Goal: Transaction & Acquisition: Purchase product/service

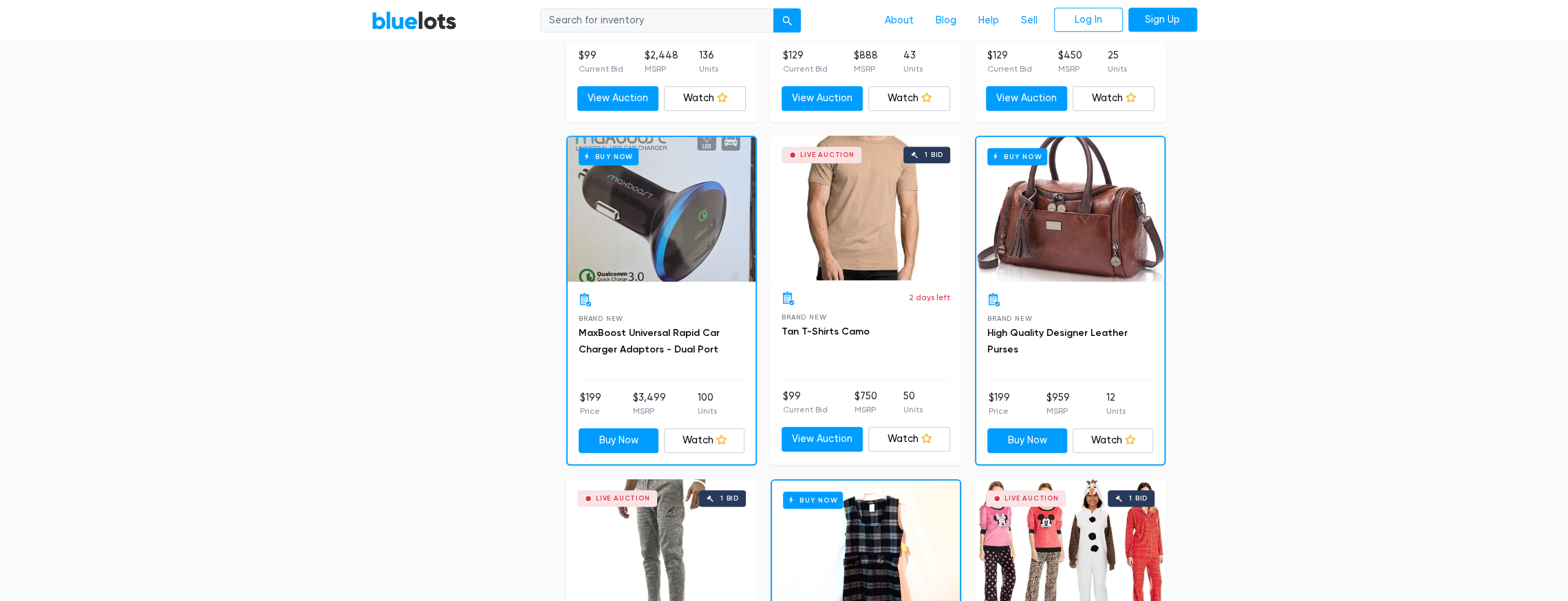
scroll to position [1033, 0]
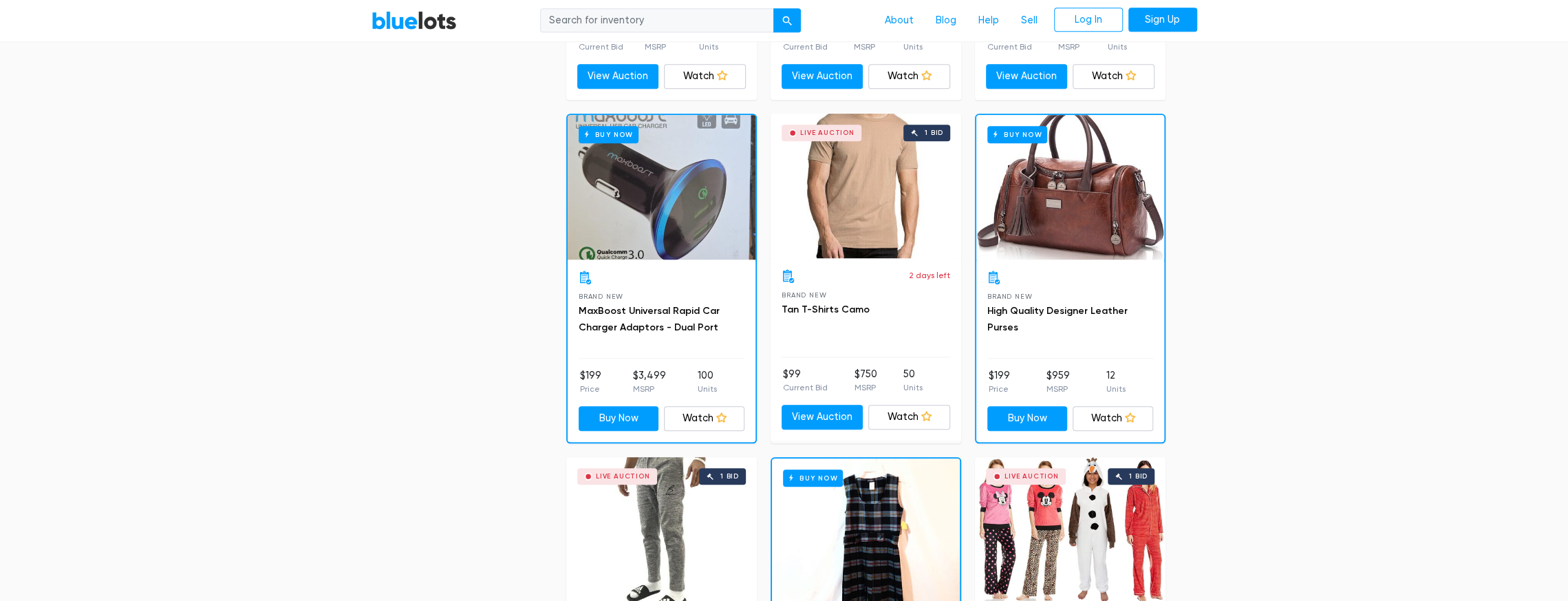
click at [1063, 205] on div "Buy Now" at bounding box center [1071, 187] width 188 height 144
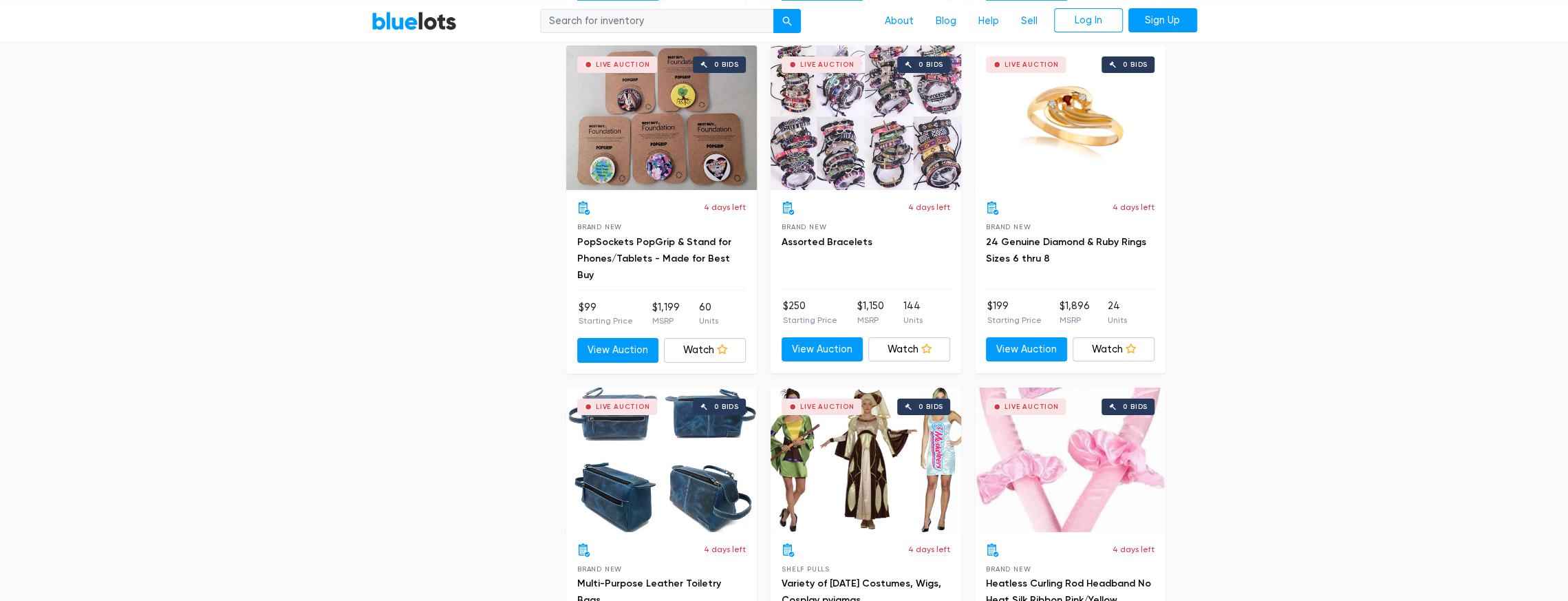
scroll to position [4476, 0]
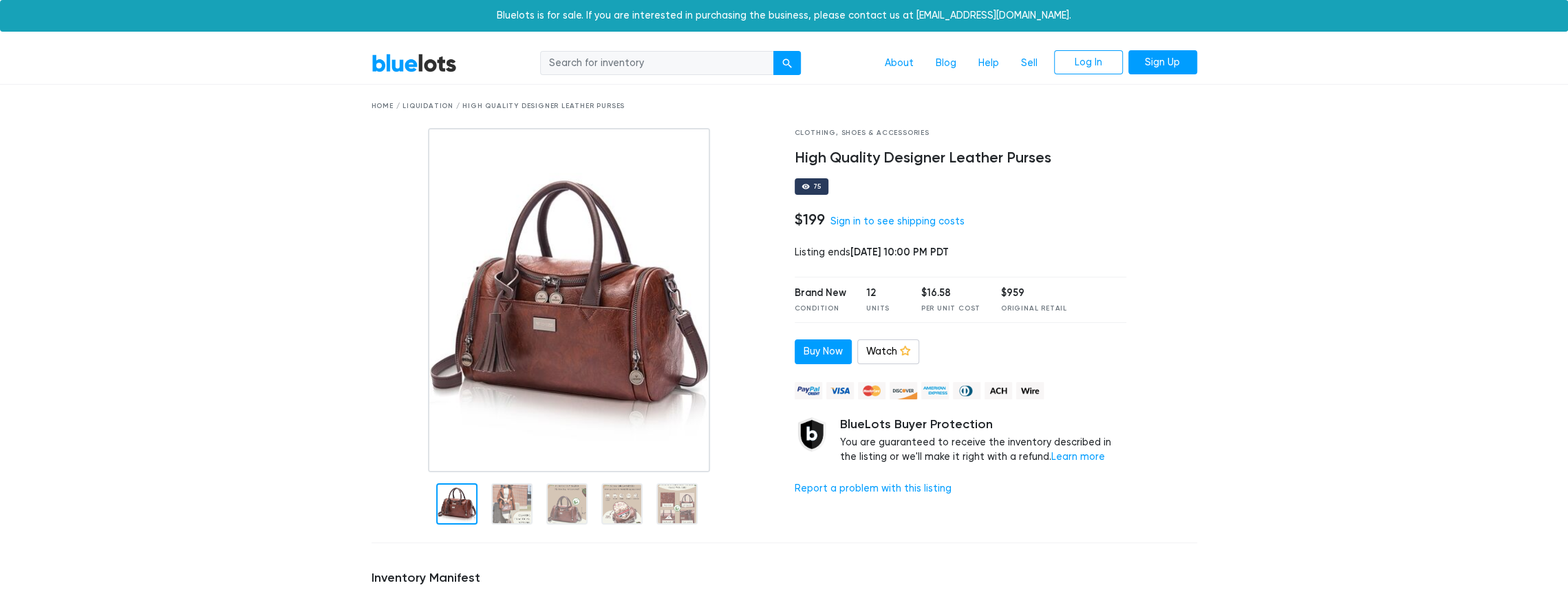
click at [567, 308] on img at bounding box center [570, 300] width 283 height 344
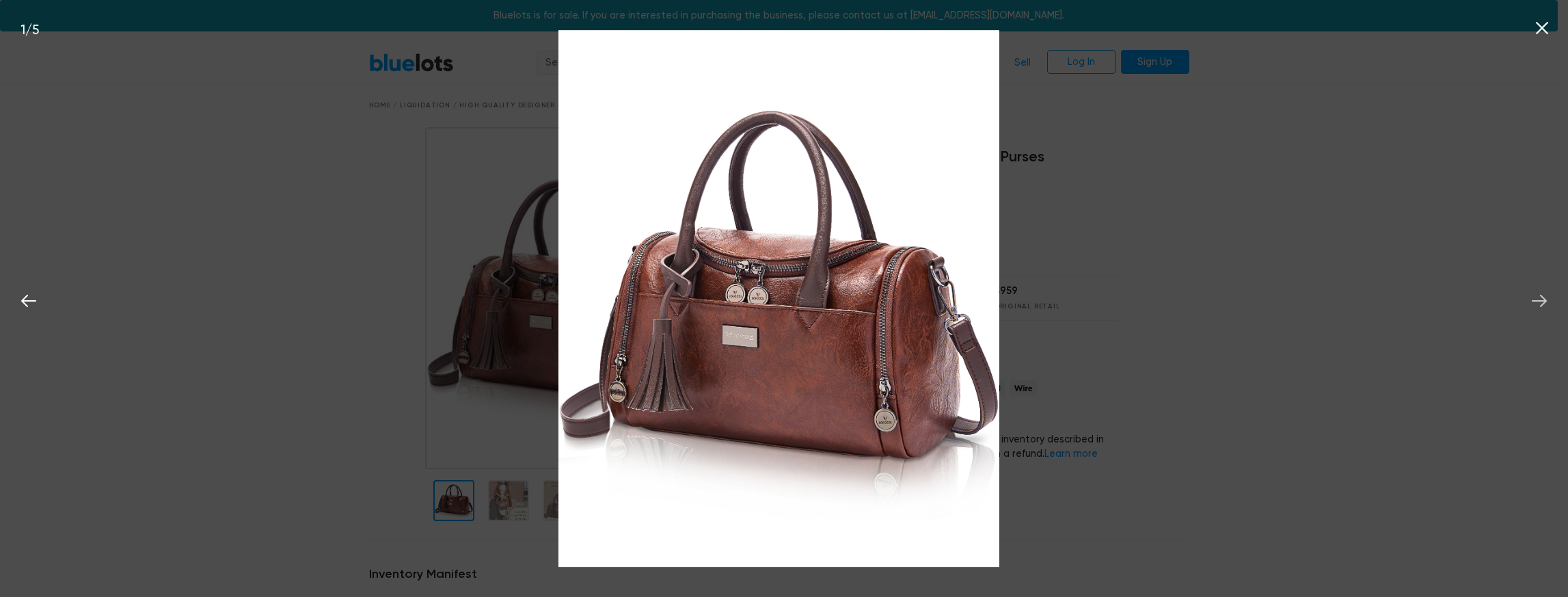
click at [1538, 298] on icon at bounding box center [1539, 301] width 20 height 20
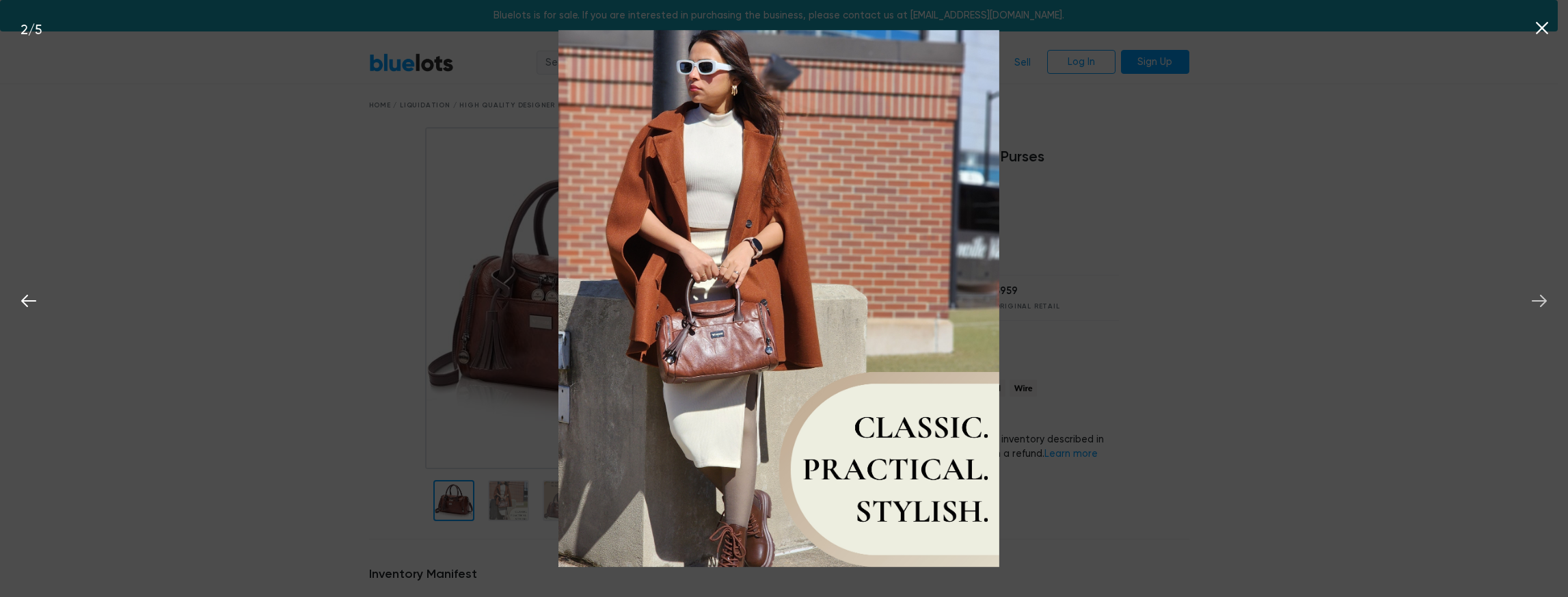
click at [1538, 298] on icon at bounding box center [1539, 301] width 20 height 20
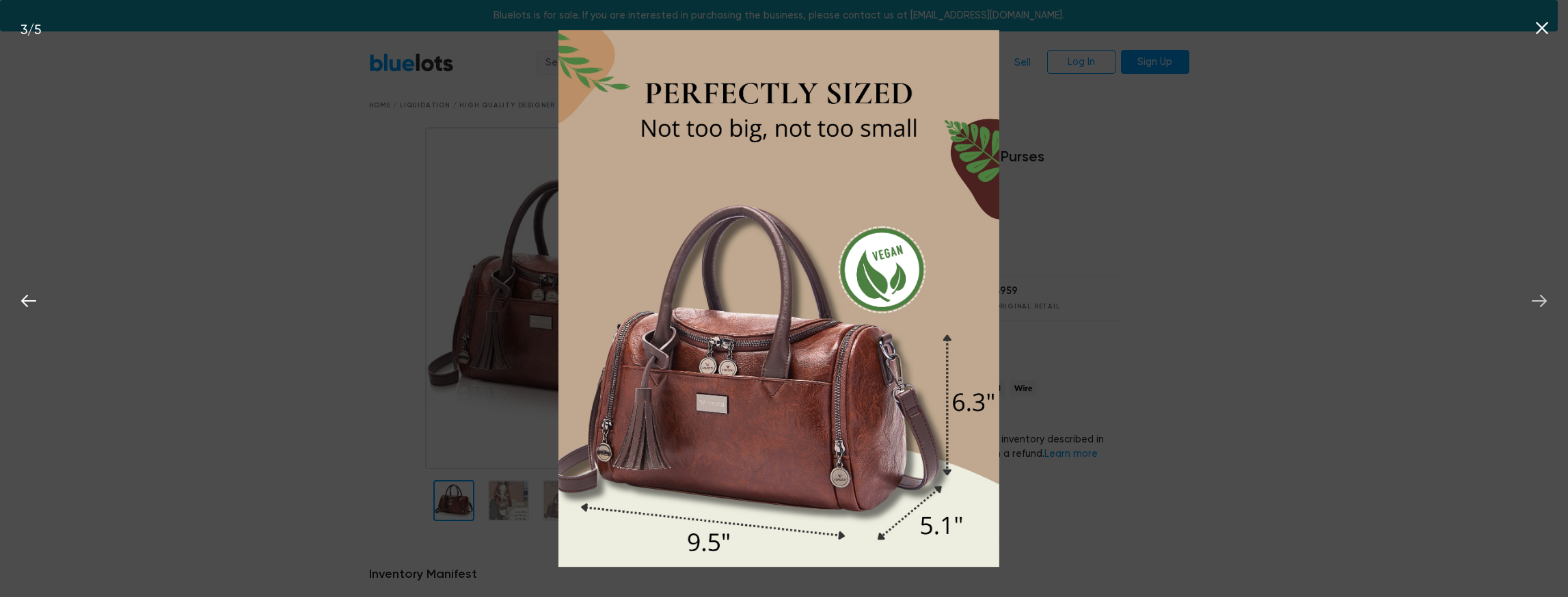
click at [1538, 298] on icon at bounding box center [1539, 301] width 20 height 20
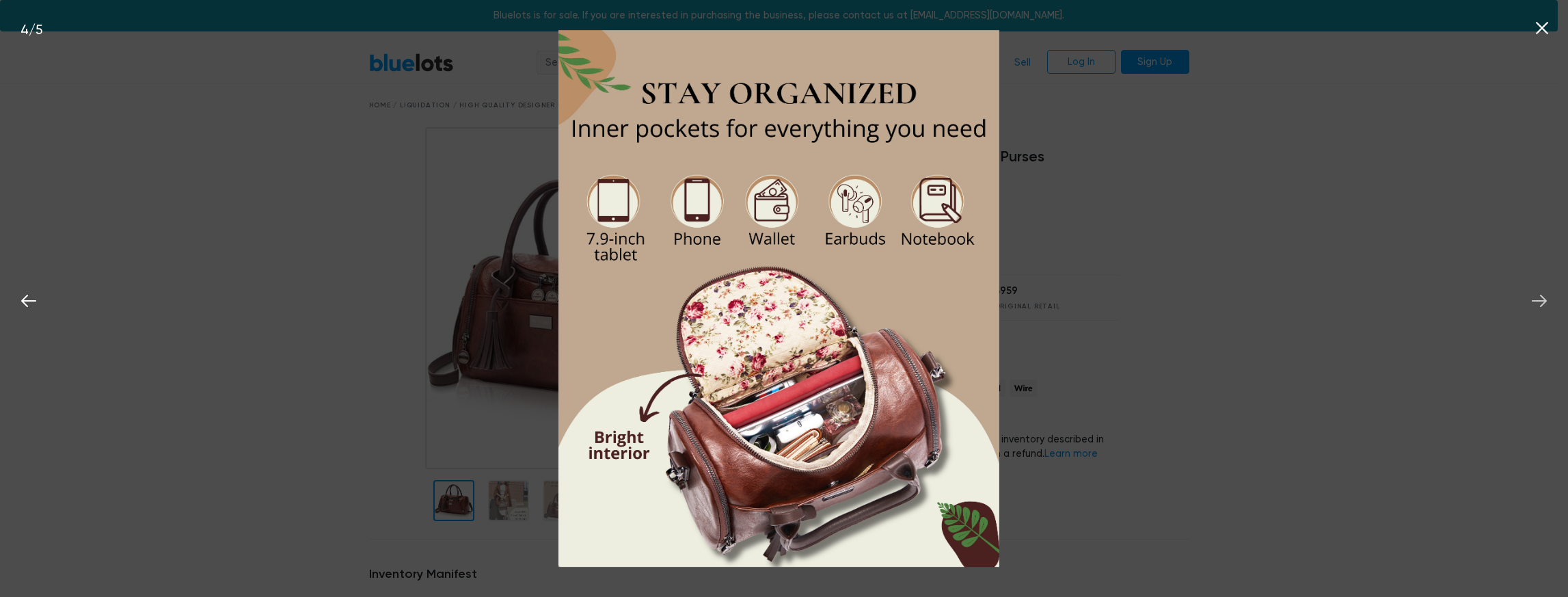
click at [1538, 298] on icon at bounding box center [1539, 301] width 20 height 20
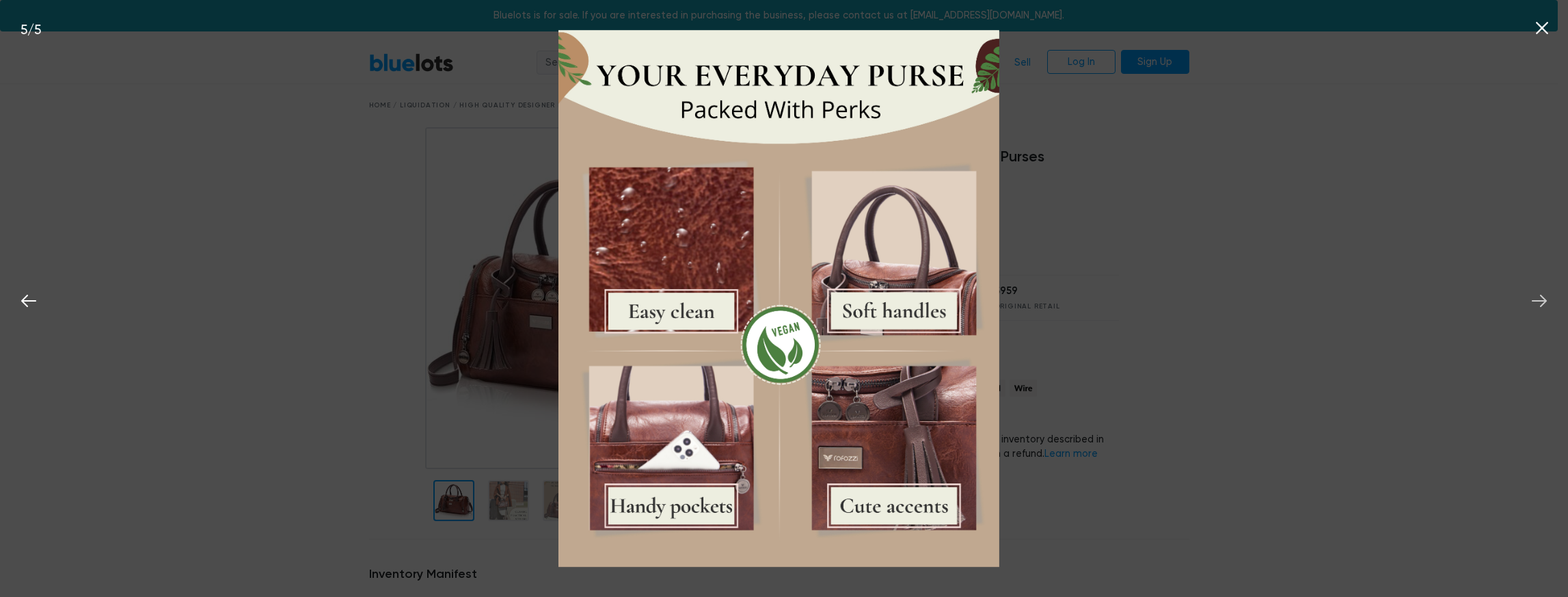
click at [1538, 298] on icon at bounding box center [1539, 301] width 20 height 20
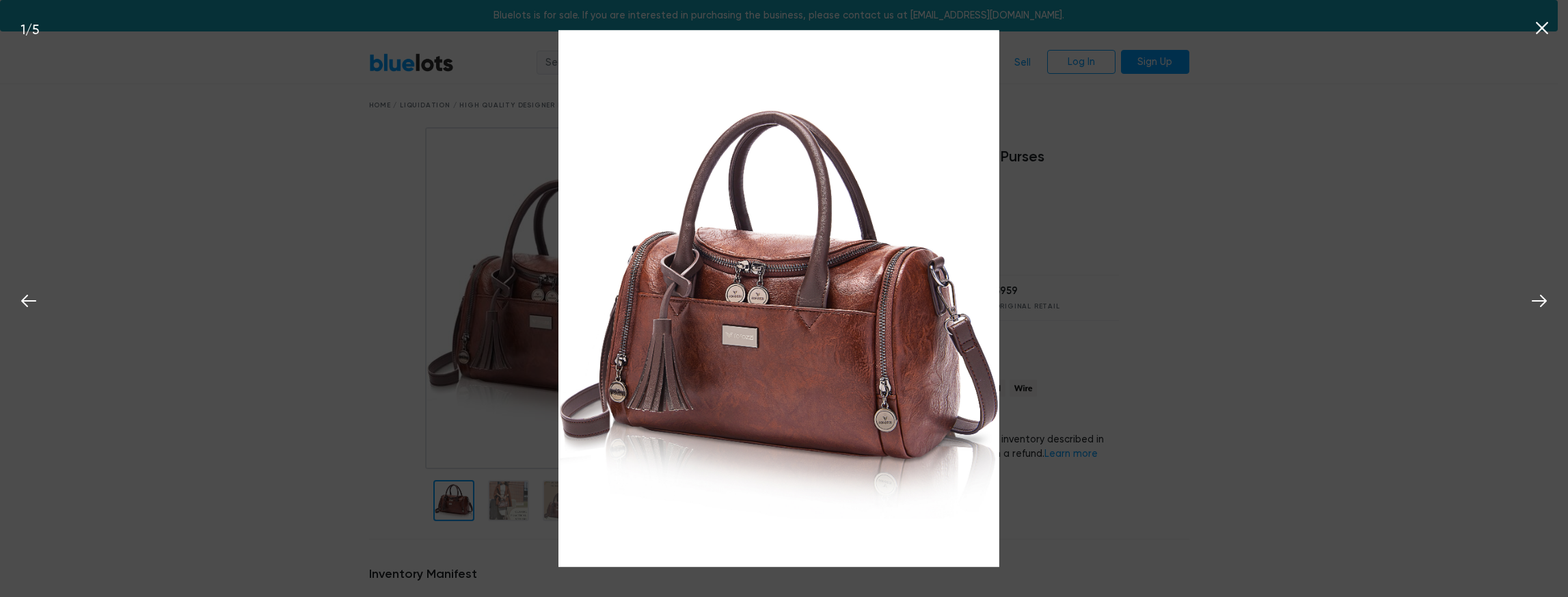
click at [1541, 20] on icon at bounding box center [1543, 28] width 20 height 20
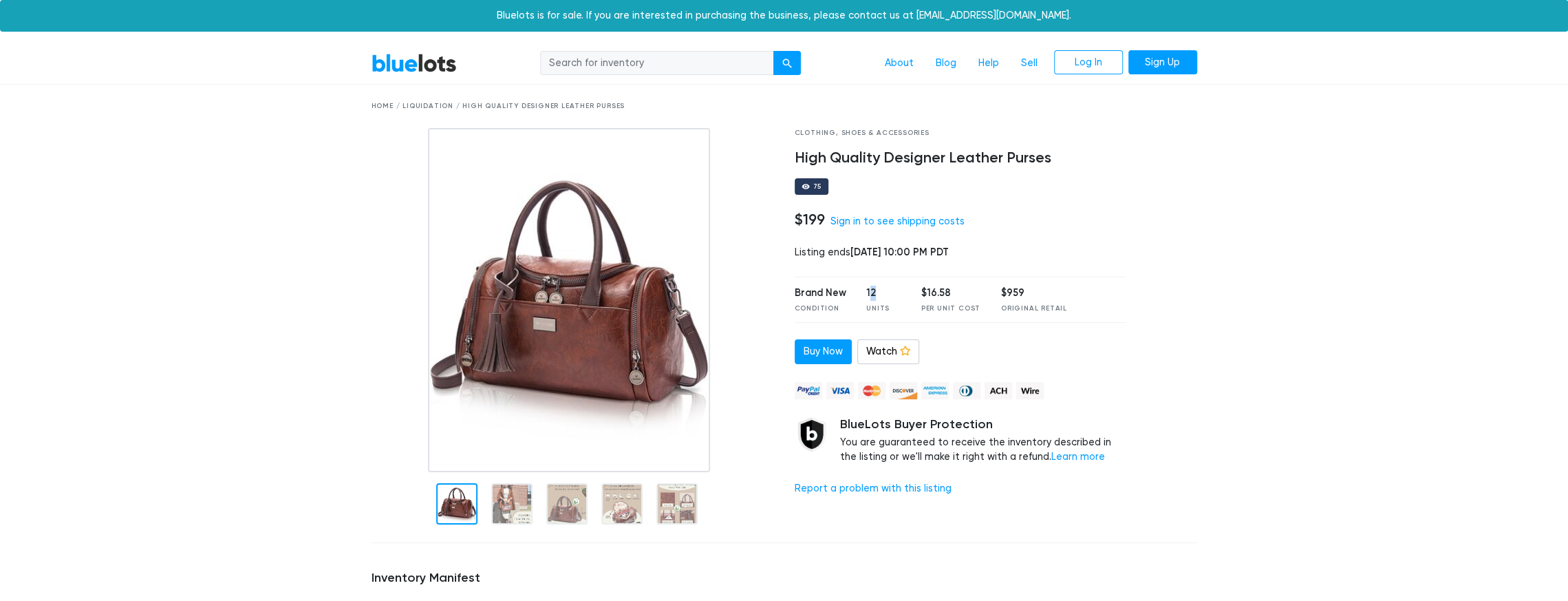
drag, startPoint x: 882, startPoint y: 293, endPoint x: 866, endPoint y: 289, distance: 16.5
click at [866, 289] on div "12" at bounding box center [883, 294] width 34 height 15
drag, startPoint x: 915, startPoint y: 294, endPoint x: 958, endPoint y: 291, distance: 43.1
click at [958, 291] on div "Brand New Condition 12 Units $16.58 Per Unit Cost $959 Original Retail" at bounding box center [961, 300] width 333 height 46
click at [1170, 236] on div at bounding box center [1171, 330] width 71 height 404
